Goal: Book appointment/travel/reservation

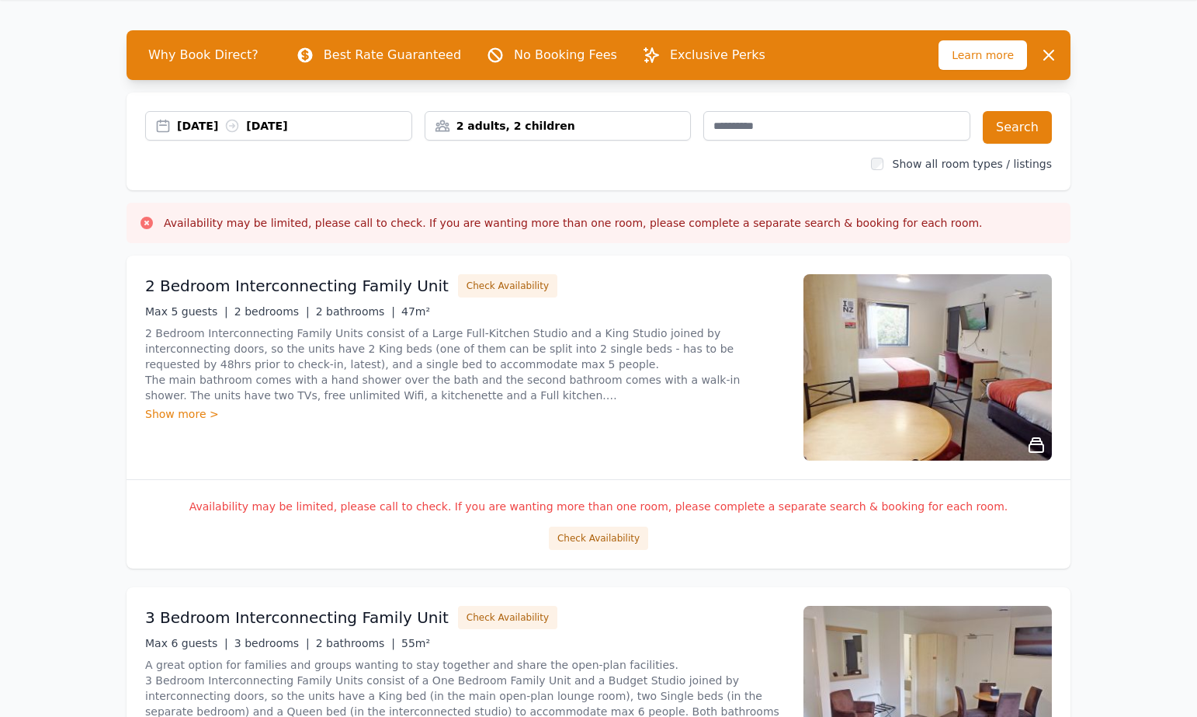
scroll to position [78, 0]
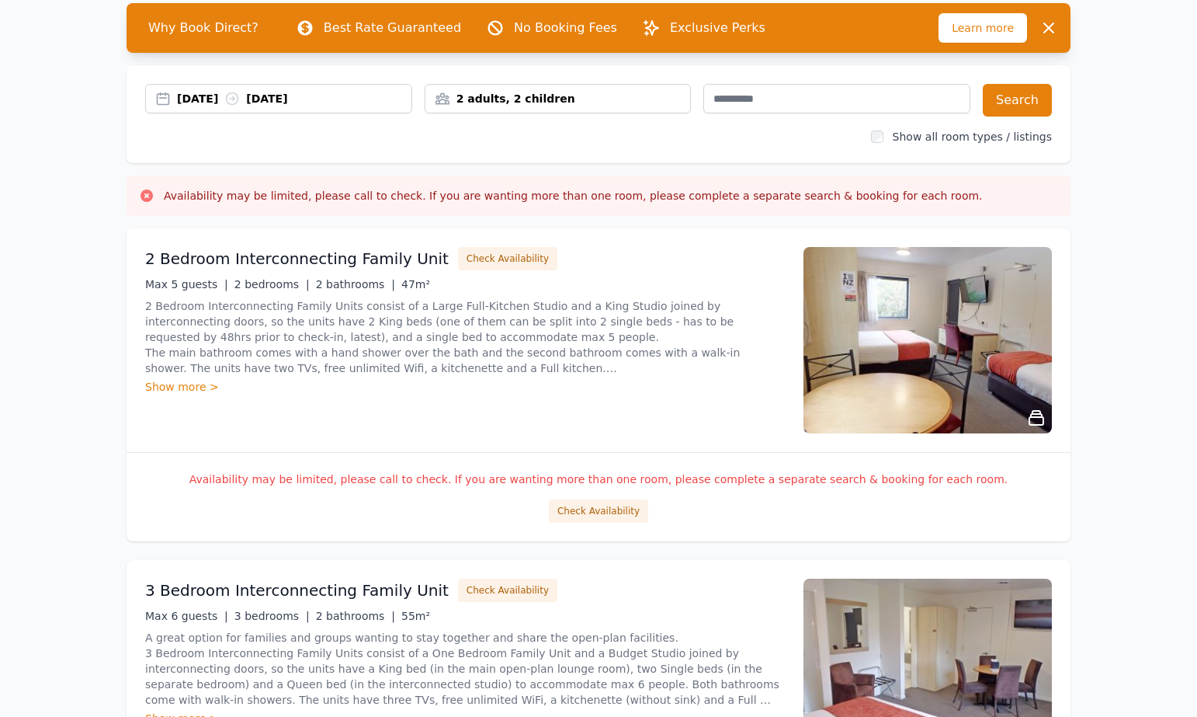
click at [170, 389] on div "Show more >" at bounding box center [465, 387] width 640 height 16
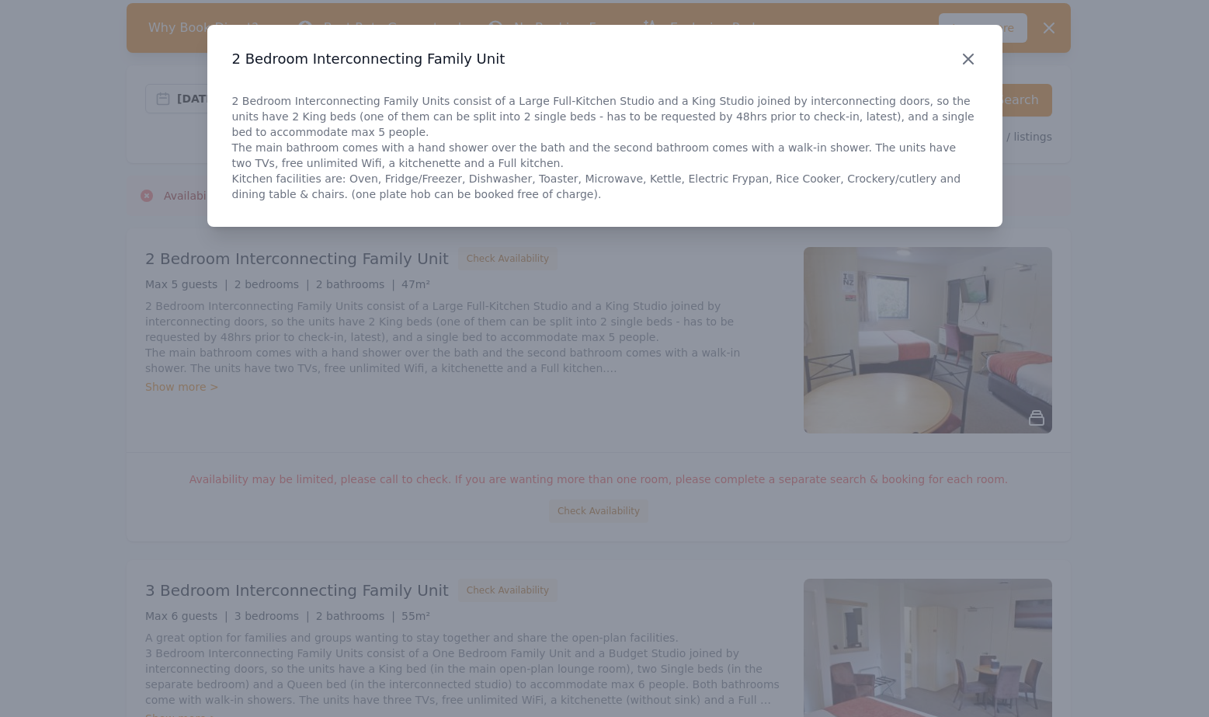
click at [967, 55] on icon "button" at bounding box center [968, 59] width 19 height 19
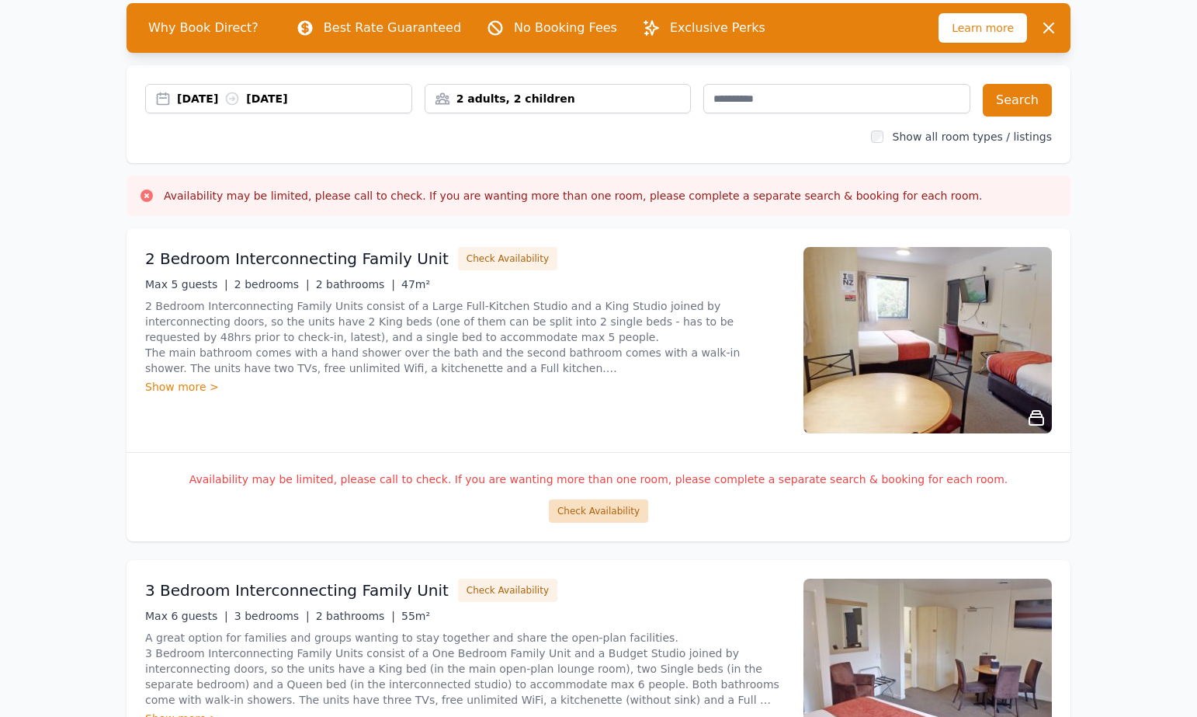
click at [581, 516] on button "Check Availability" at bounding box center [598, 510] width 99 height 23
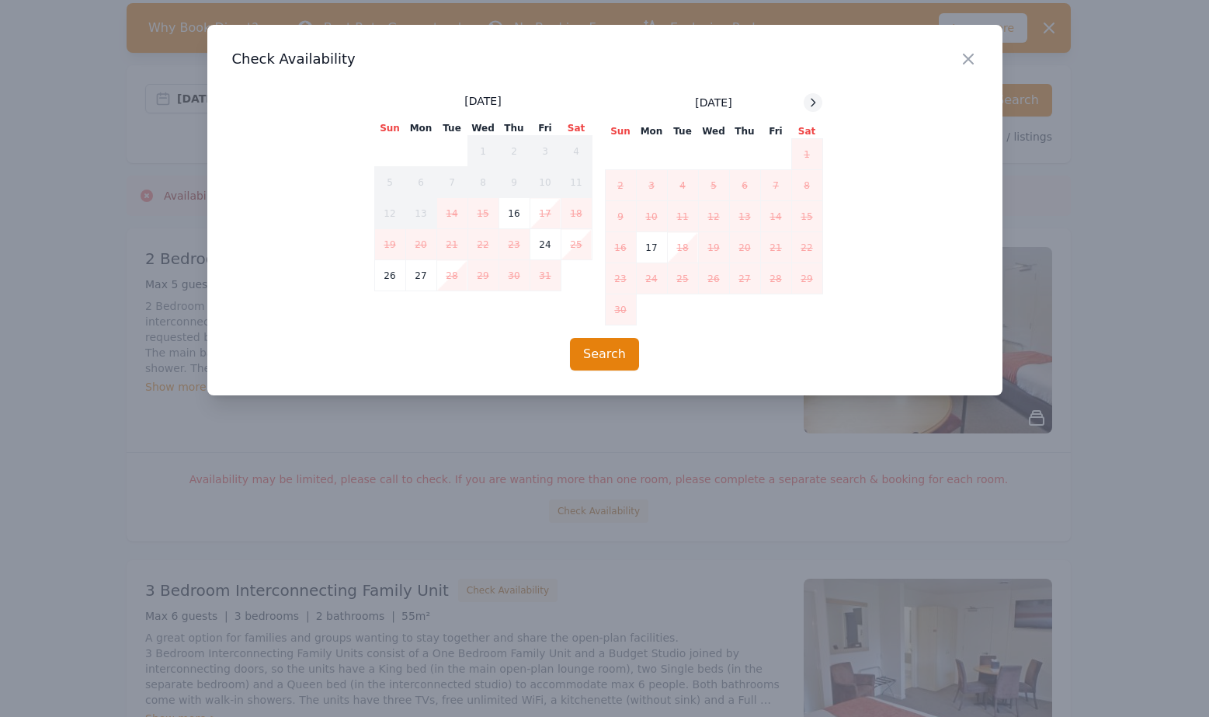
click at [811, 106] on icon at bounding box center [813, 102] width 12 height 12
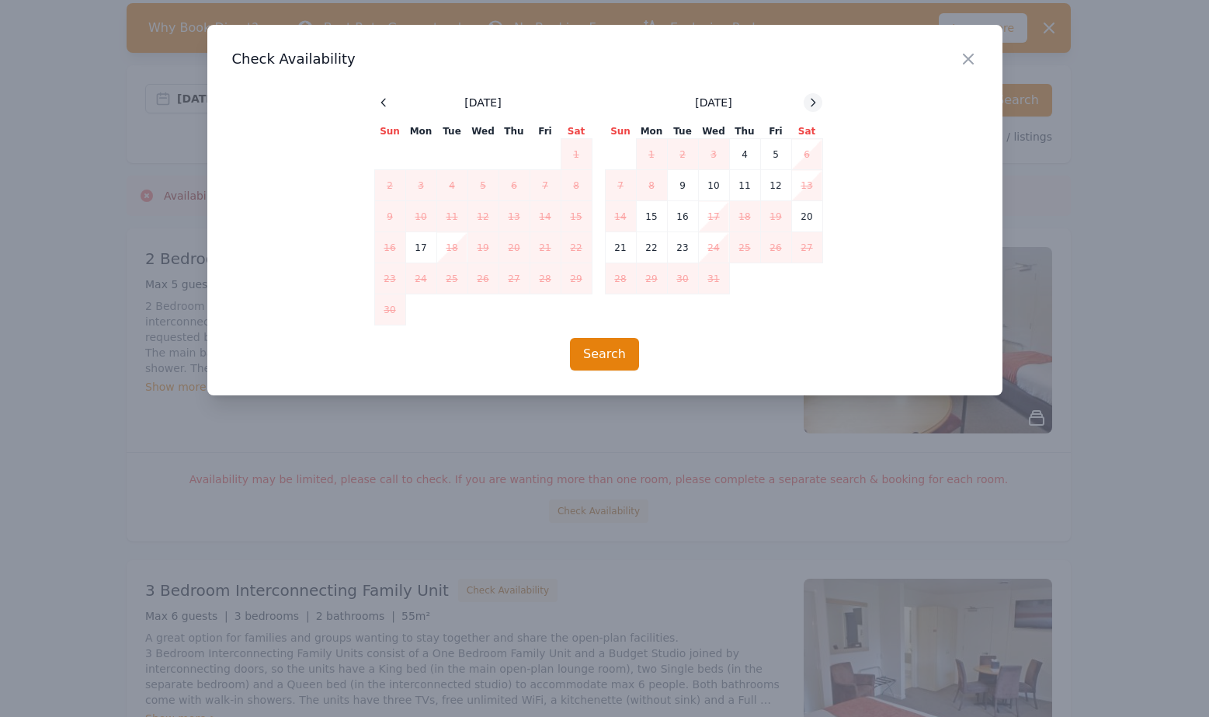
click at [811, 106] on icon at bounding box center [813, 102] width 12 height 12
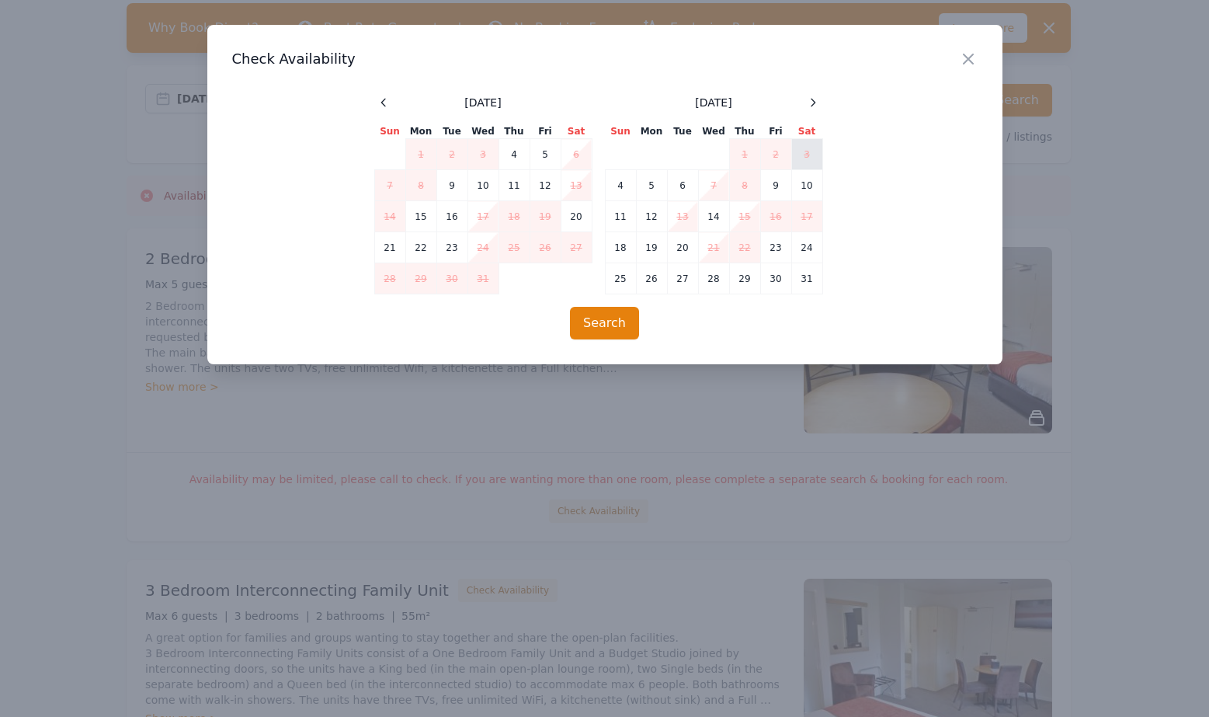
click at [801, 154] on td "3" at bounding box center [806, 154] width 31 height 31
click at [641, 182] on td "5" at bounding box center [651, 185] width 31 height 31
click at [610, 188] on td "4" at bounding box center [620, 185] width 31 height 31
click at [644, 182] on td "5" at bounding box center [651, 185] width 31 height 31
click at [968, 56] on icon "button" at bounding box center [968, 59] width 19 height 19
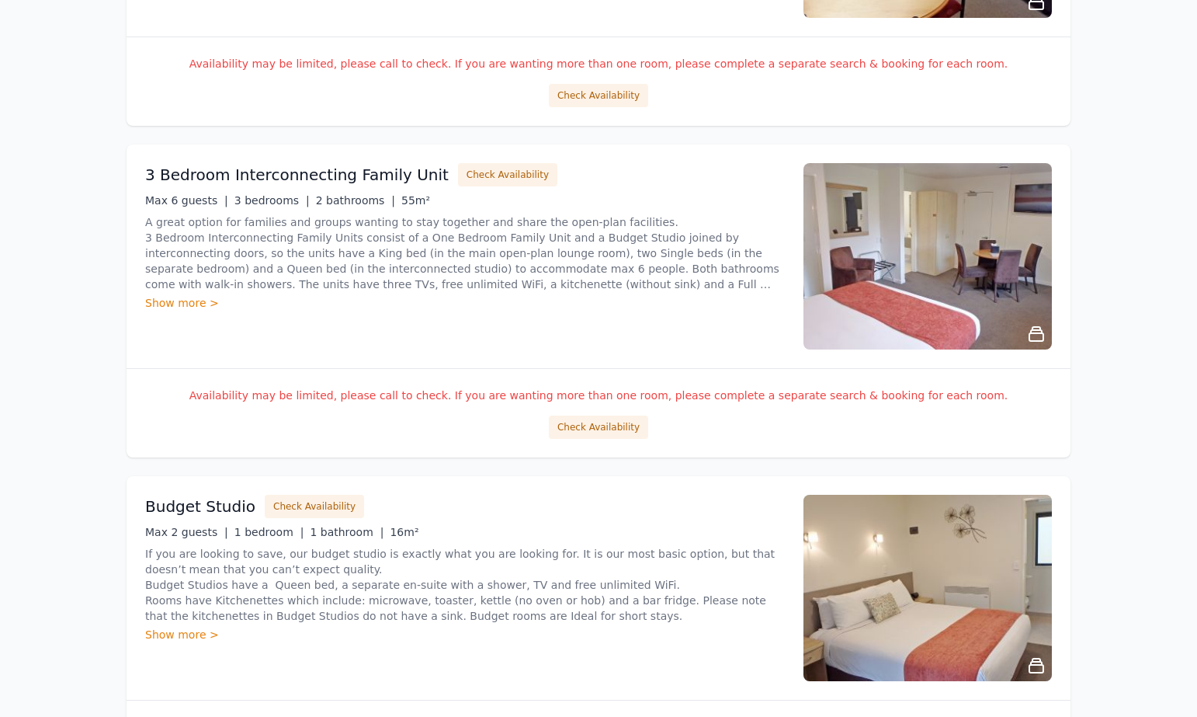
scroll to position [466, 0]
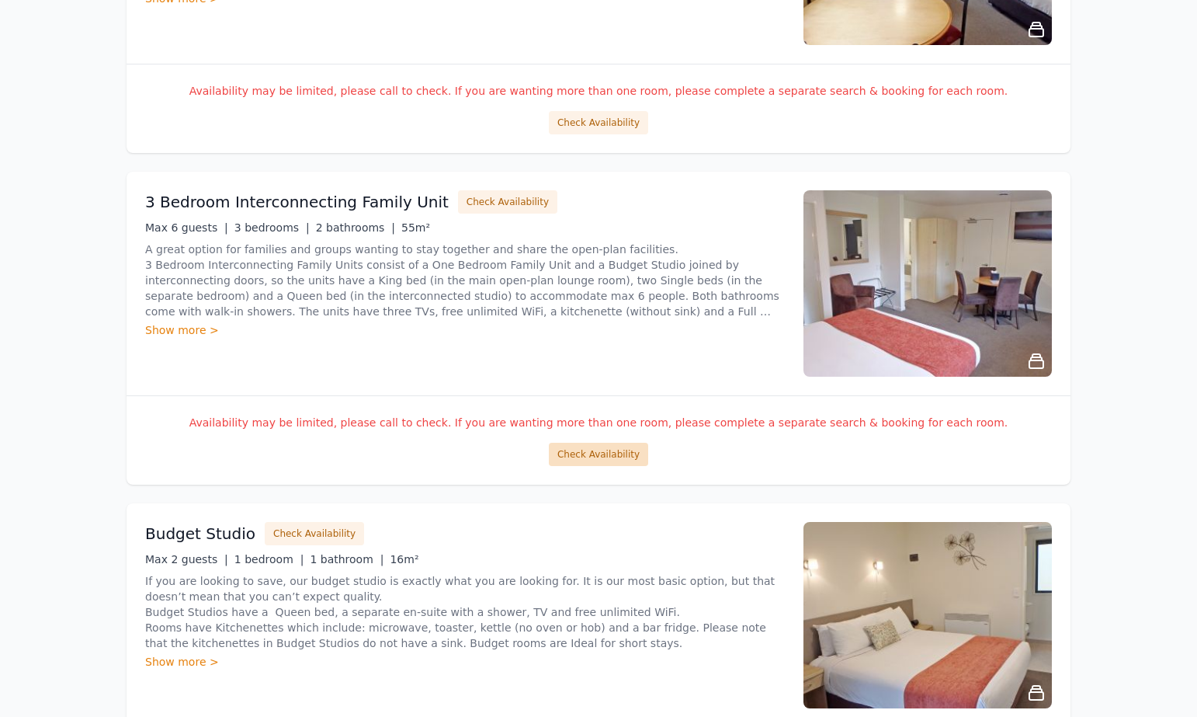
click at [589, 443] on button "Check Availability" at bounding box center [598, 454] width 99 height 23
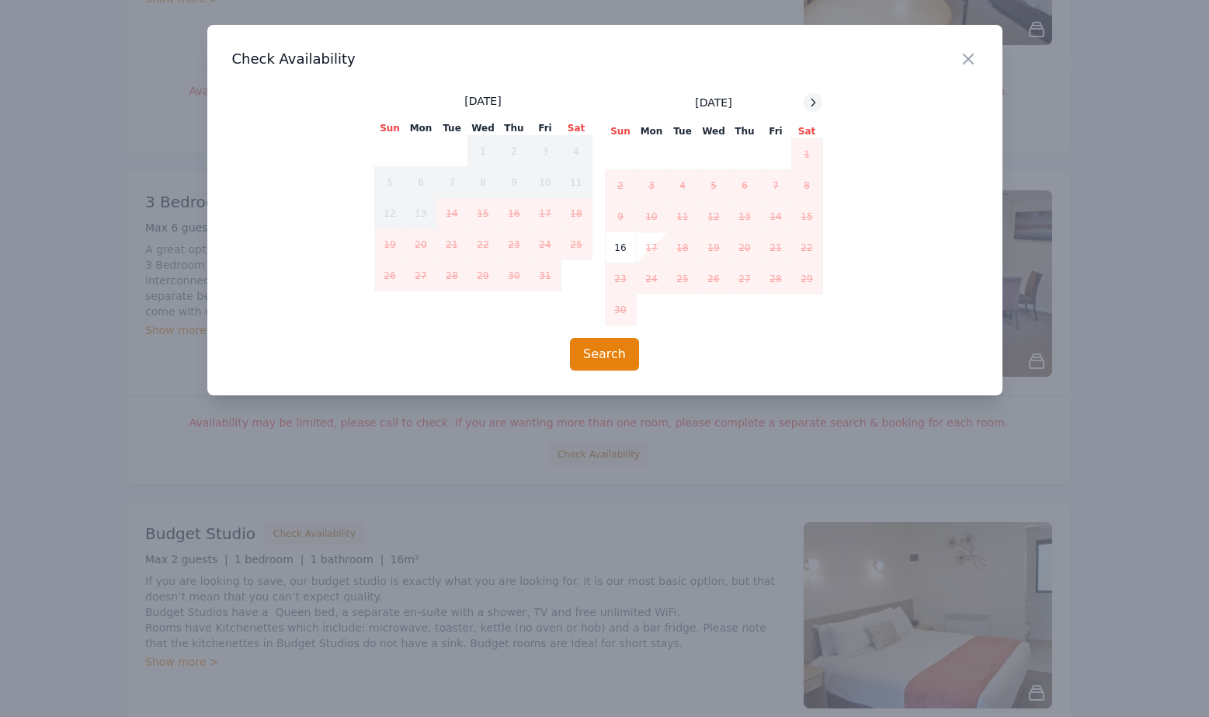
click at [807, 99] on icon at bounding box center [813, 102] width 12 height 12
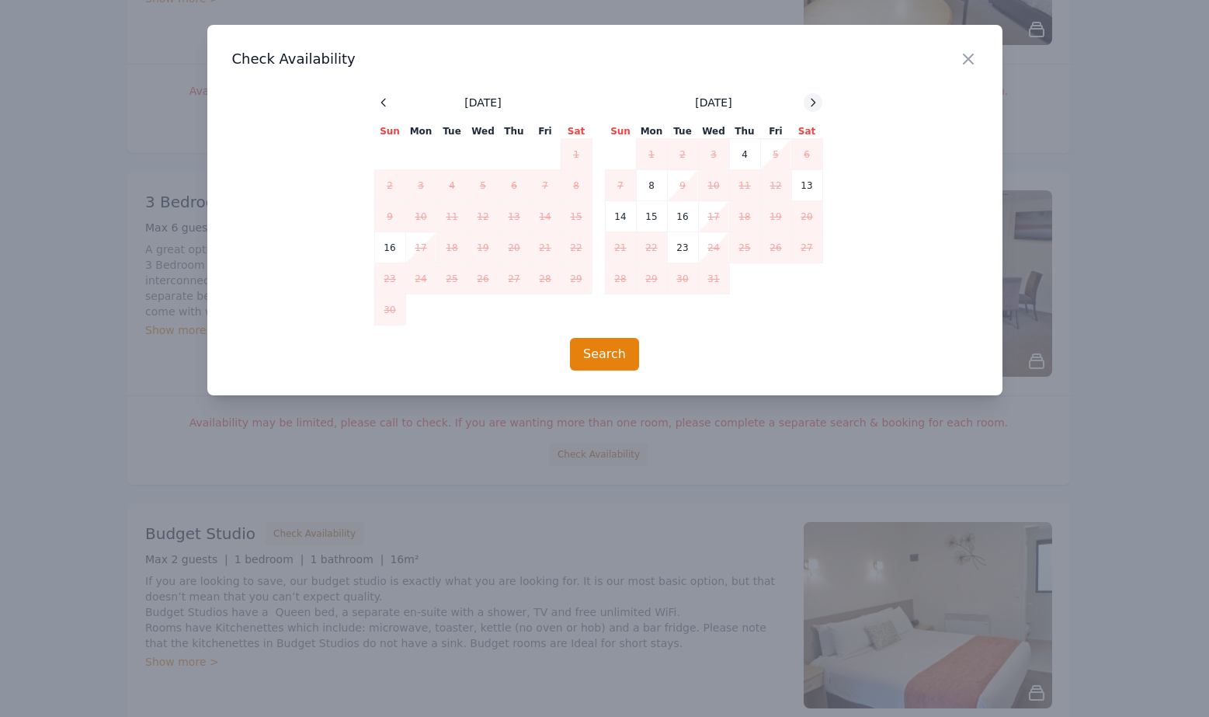
click at [806, 99] on div at bounding box center [813, 102] width 19 height 19
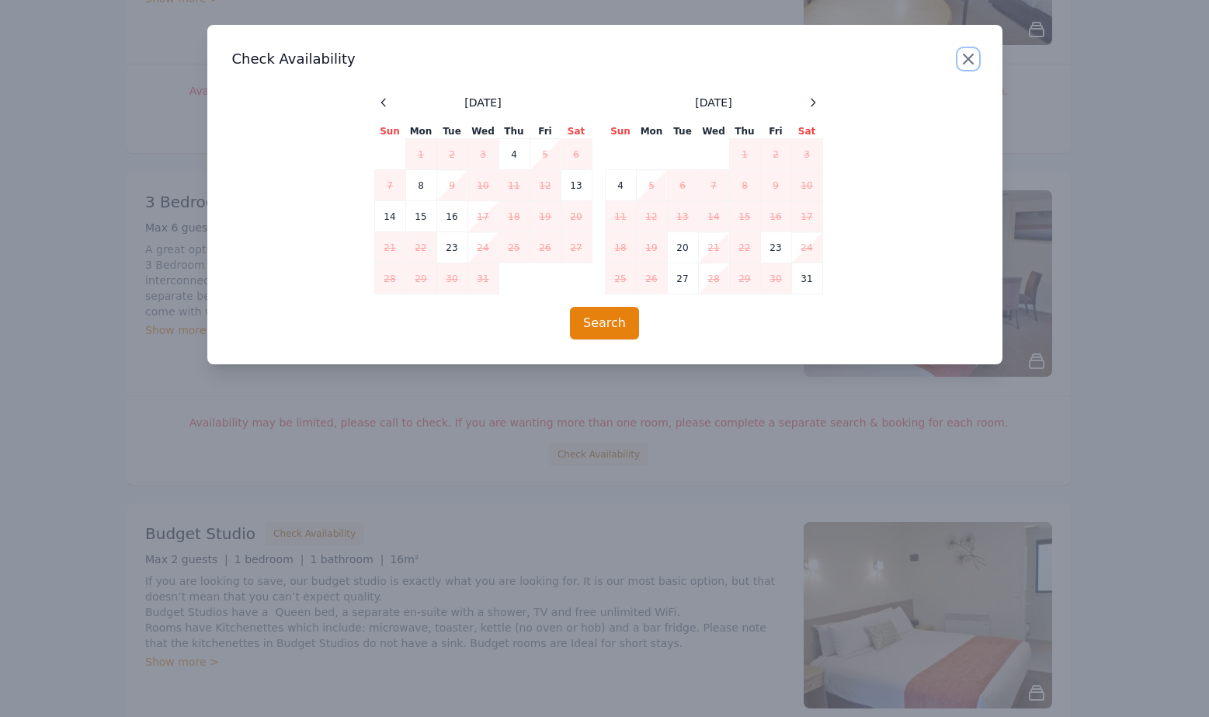
click at [972, 59] on icon "button" at bounding box center [968, 59] width 19 height 19
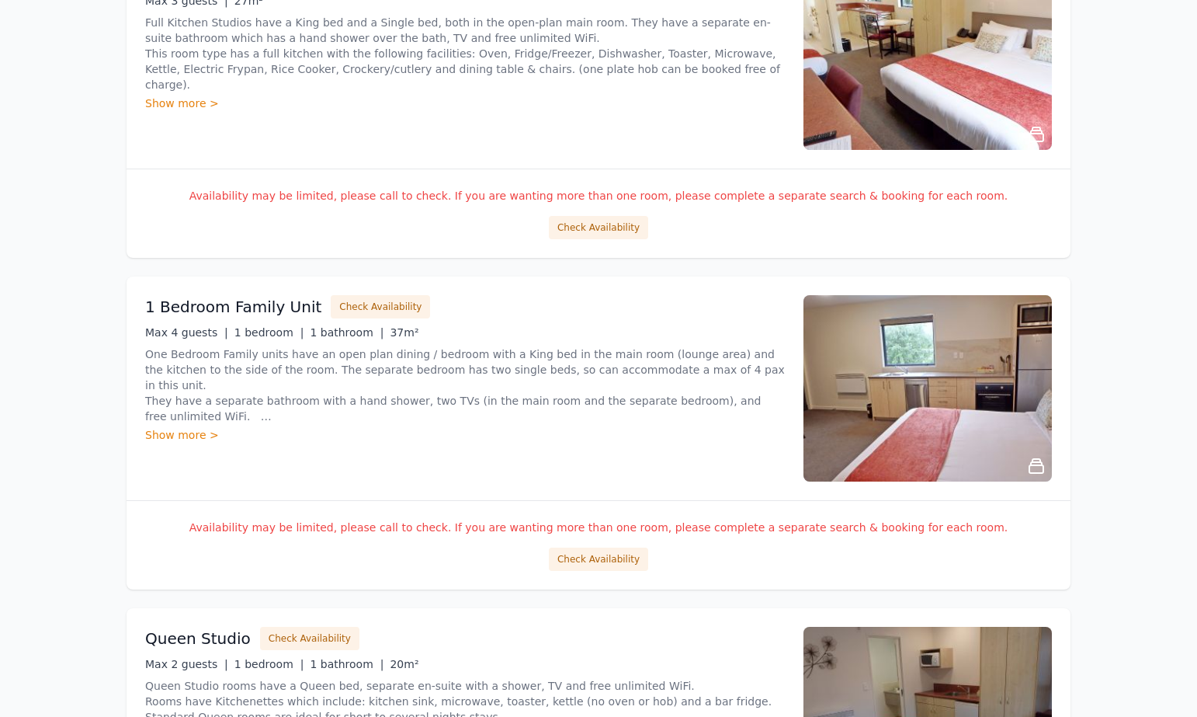
scroll to position [2096, 0]
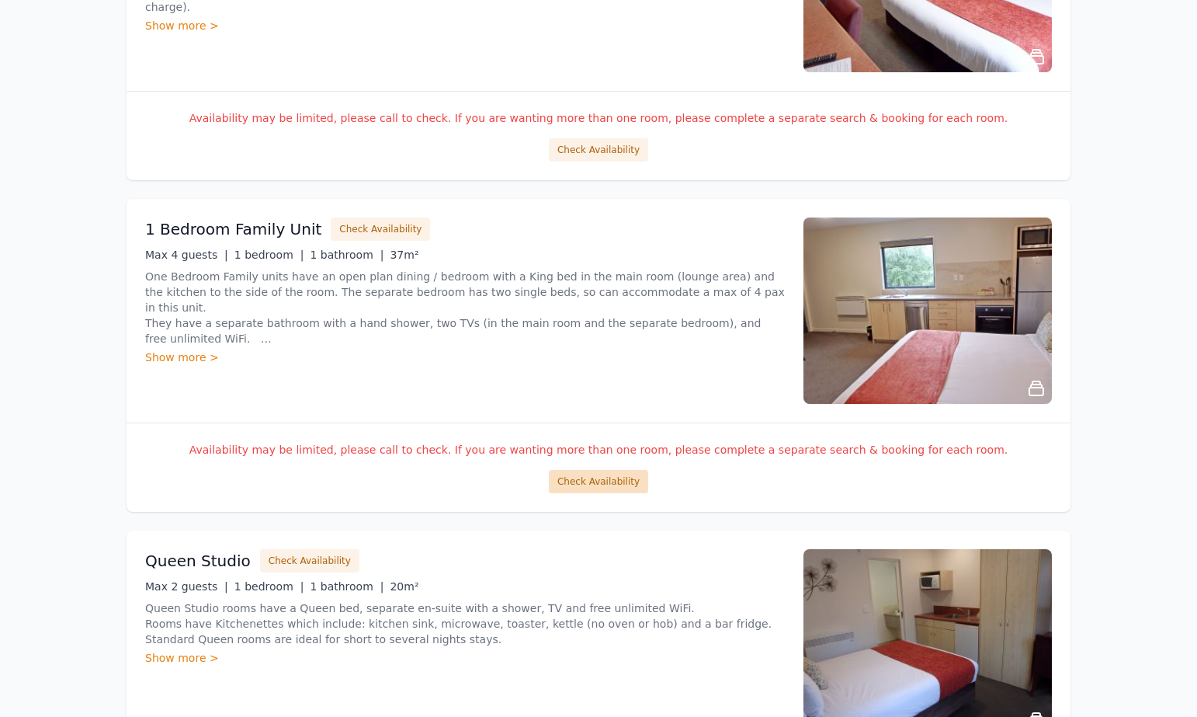
click at [567, 480] on button "Check Availability" at bounding box center [598, 481] width 99 height 23
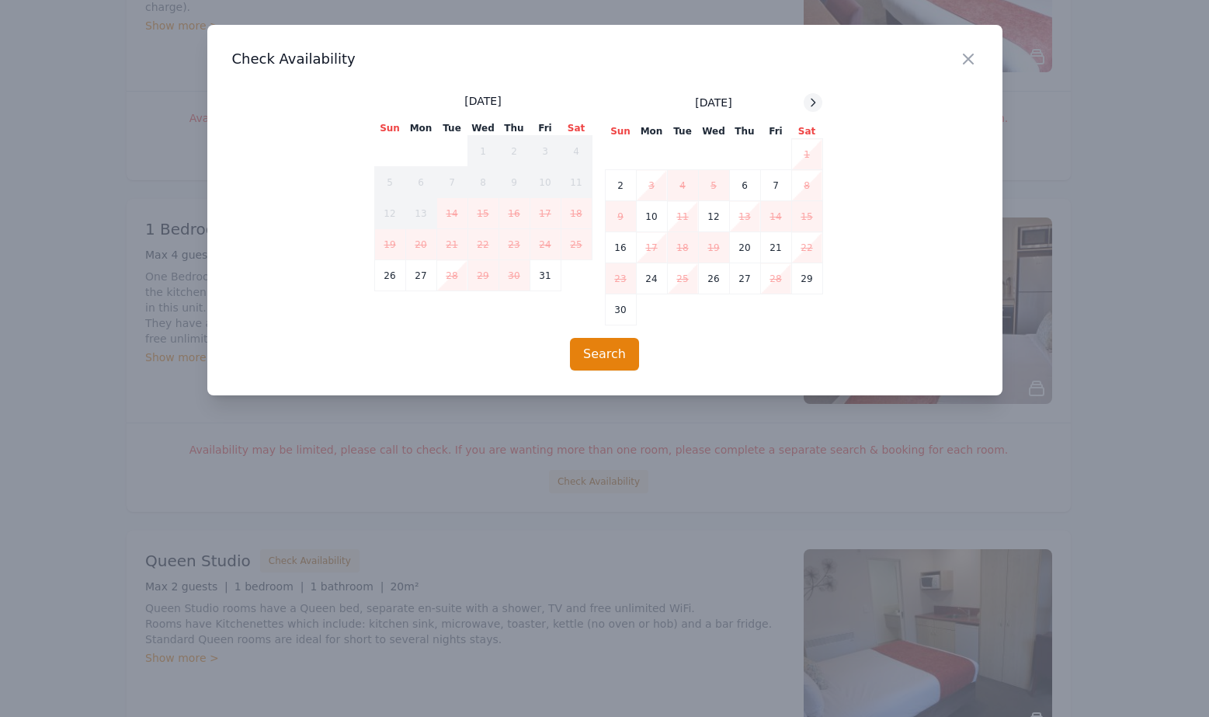
click at [807, 102] on icon at bounding box center [813, 102] width 12 height 12
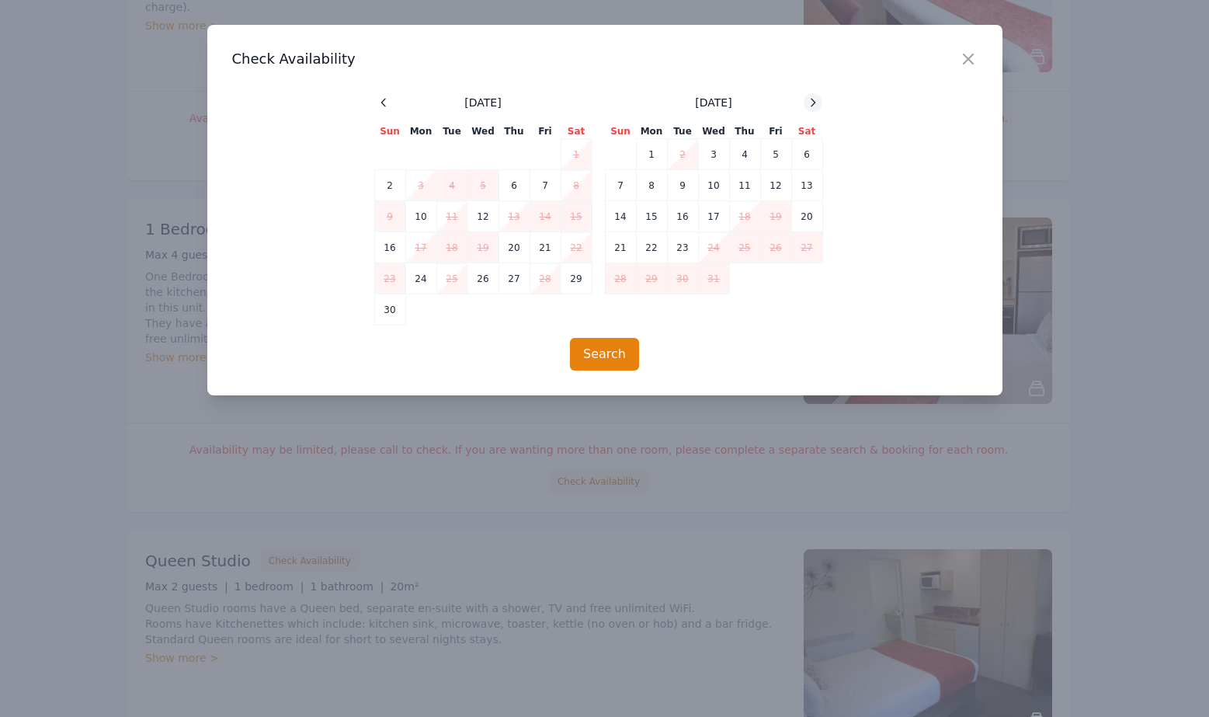
click at [806, 102] on div at bounding box center [813, 102] width 19 height 19
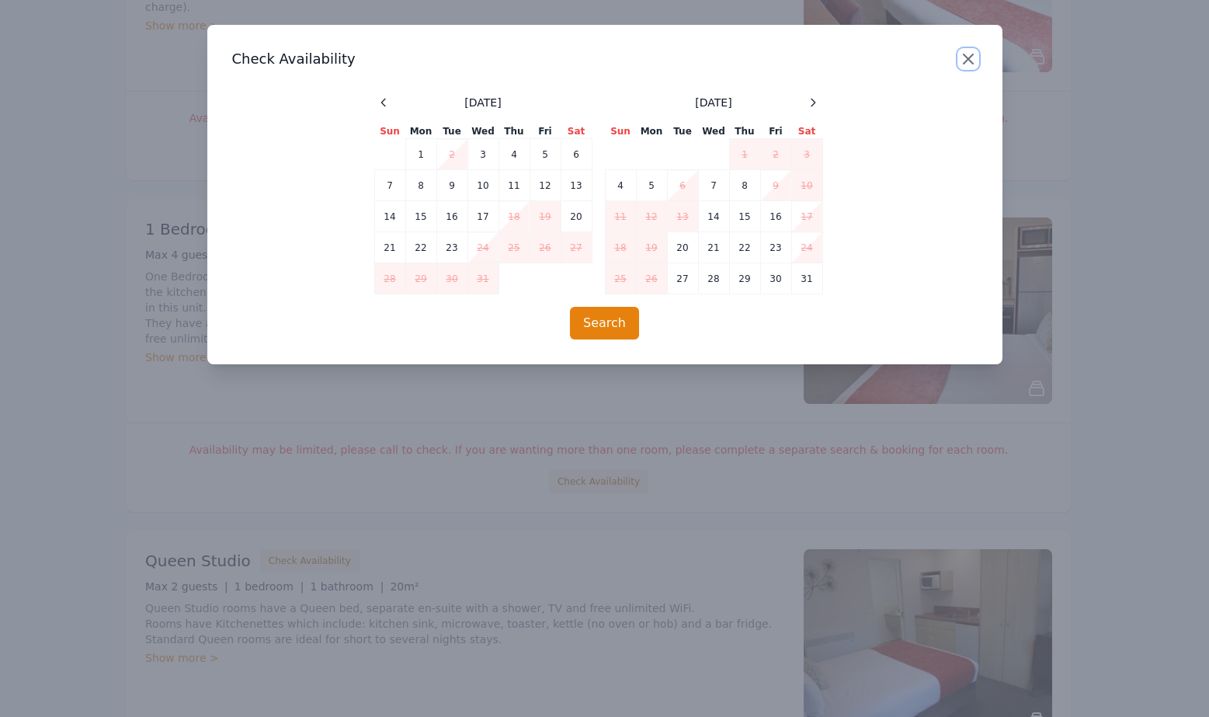
click at [963, 58] on icon "button" at bounding box center [968, 59] width 19 height 19
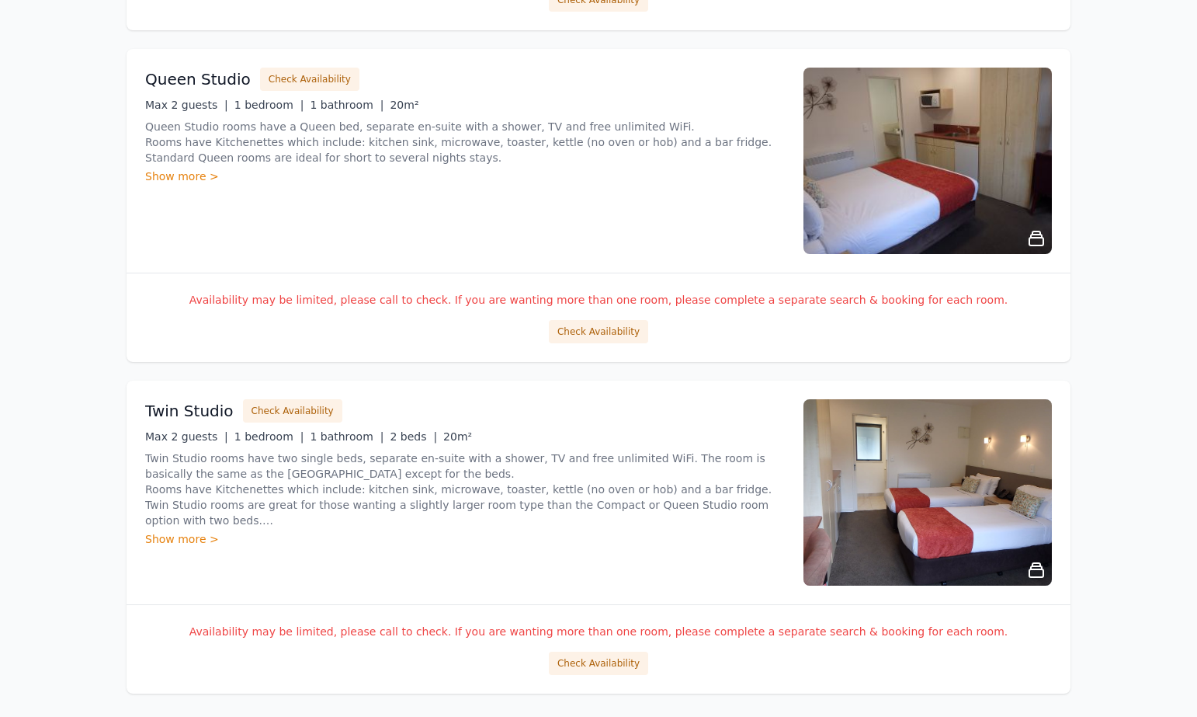
scroll to position [2769, 0]
